Goal: Information Seeking & Learning: Learn about a topic

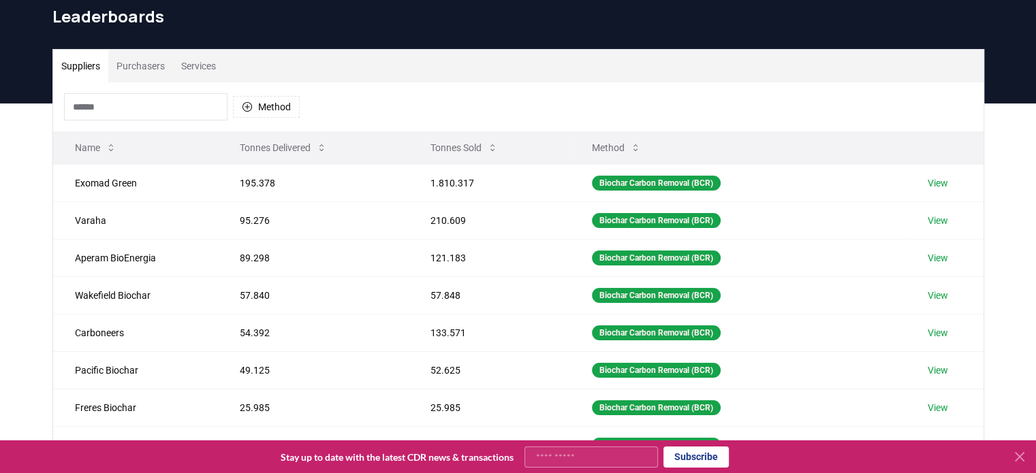
scroll to position [41, 0]
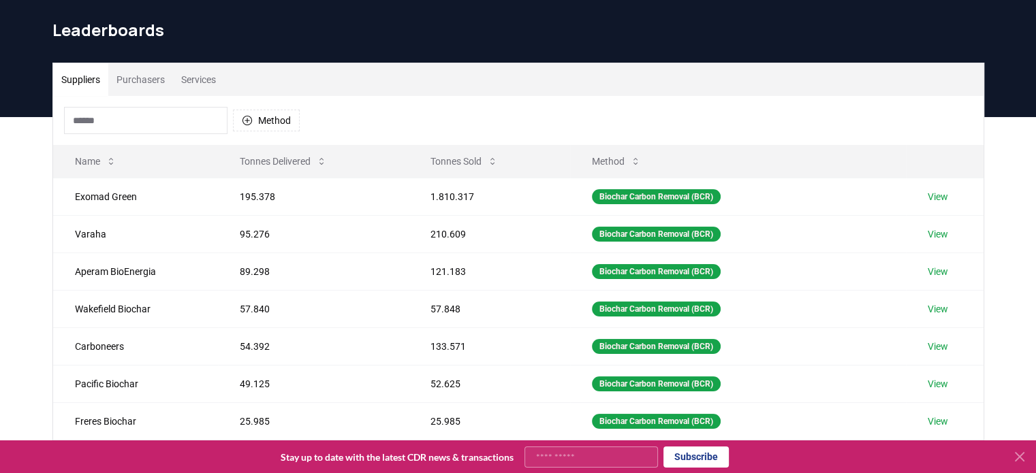
click at [163, 139] on div "Method" at bounding box center [518, 120] width 930 height 49
click at [167, 119] on input at bounding box center [145, 120] width 163 height 27
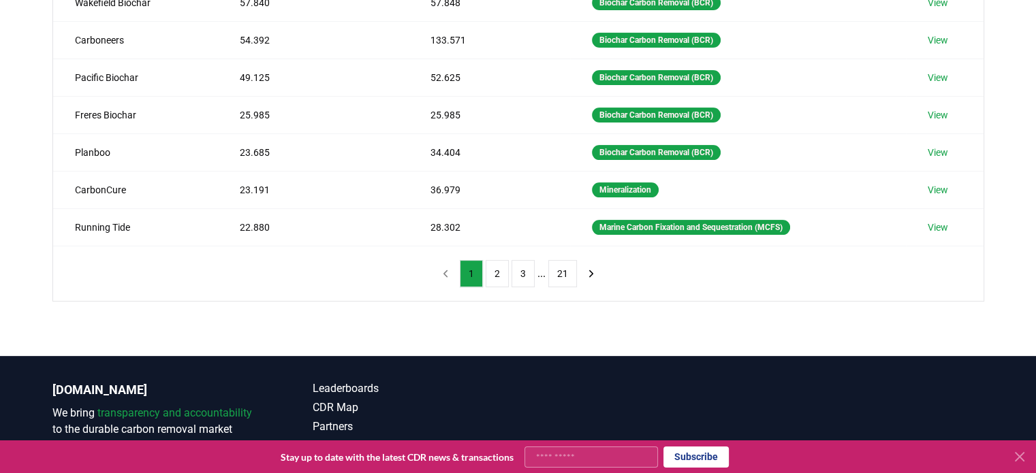
scroll to position [364, 0]
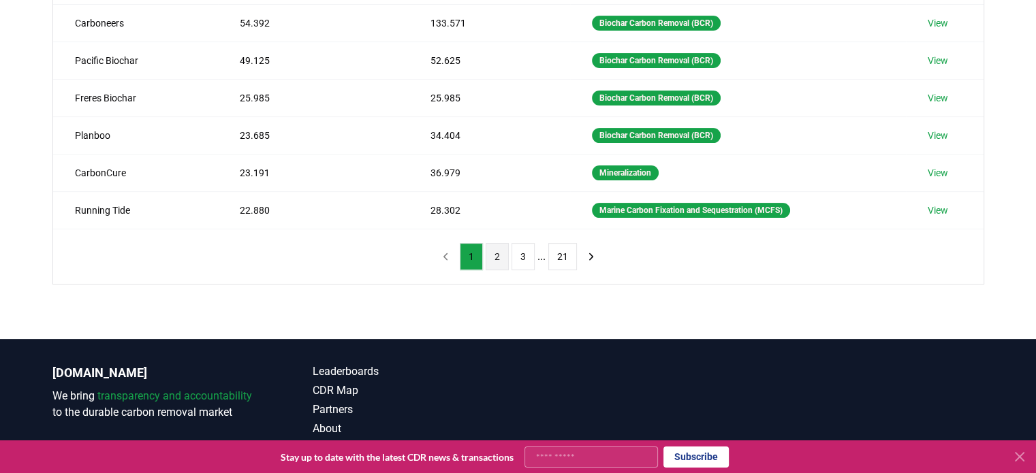
click at [501, 249] on button "2" at bounding box center [497, 256] width 23 height 27
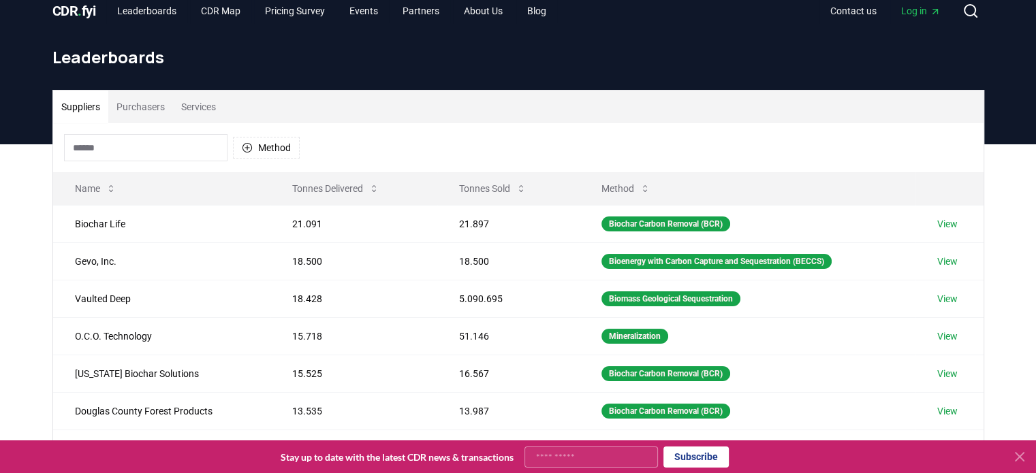
scroll to position [0, 0]
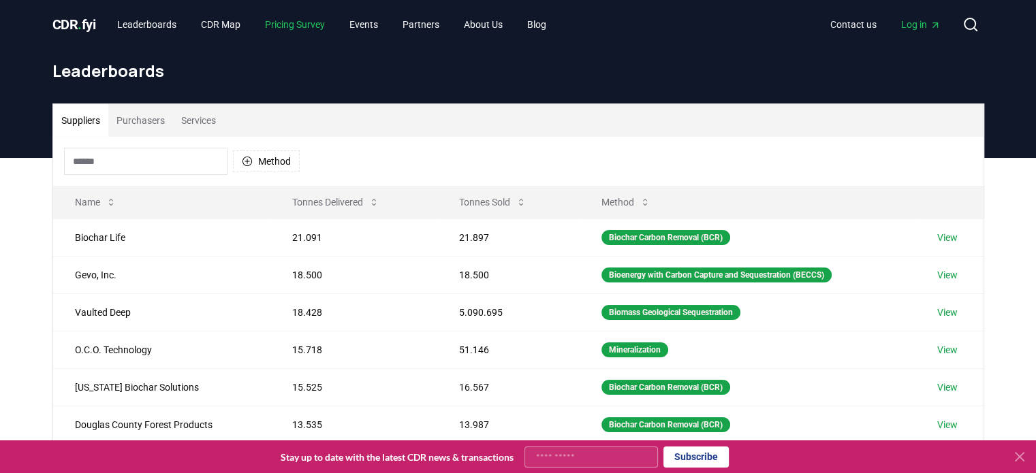
click at [330, 24] on link "Pricing Survey" at bounding box center [295, 24] width 82 height 25
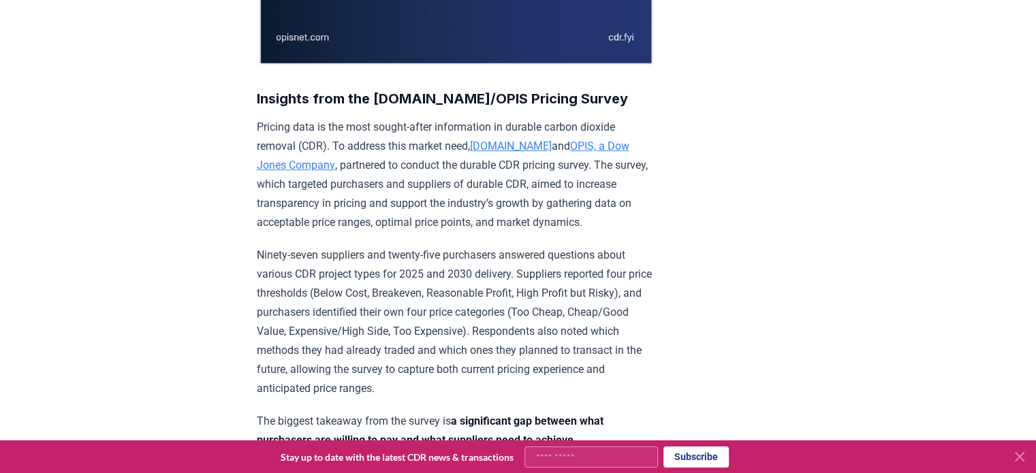
scroll to position [381, 0]
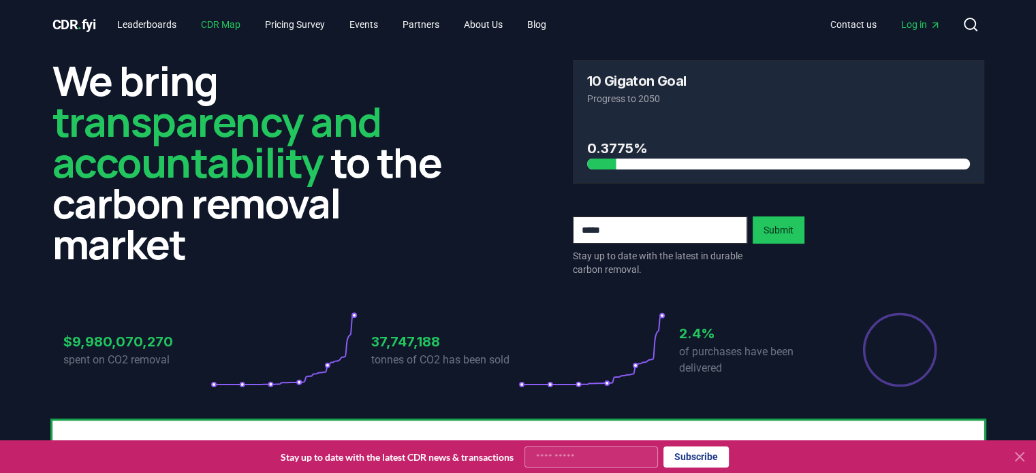
click at [232, 29] on link "CDR Map" at bounding box center [220, 24] width 61 height 25
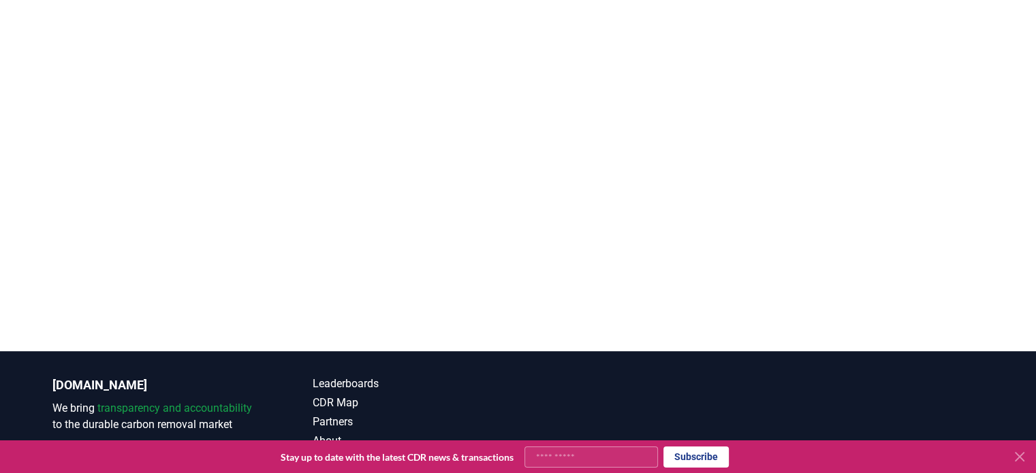
scroll to position [319, 0]
